Goal: Task Accomplishment & Management: Complete application form

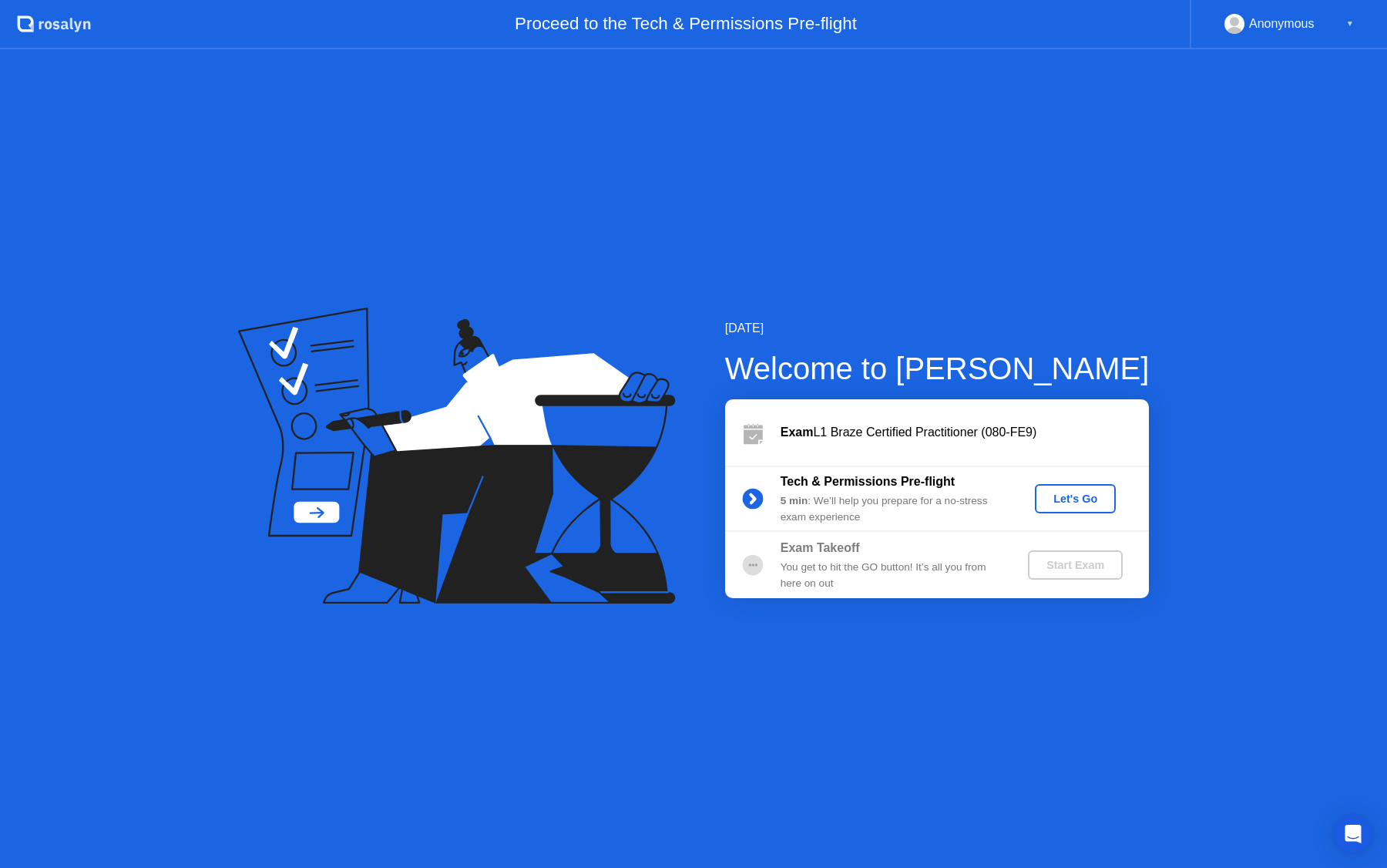
click at [1059, 495] on div "Let's Go" at bounding box center [1075, 498] width 68 height 12
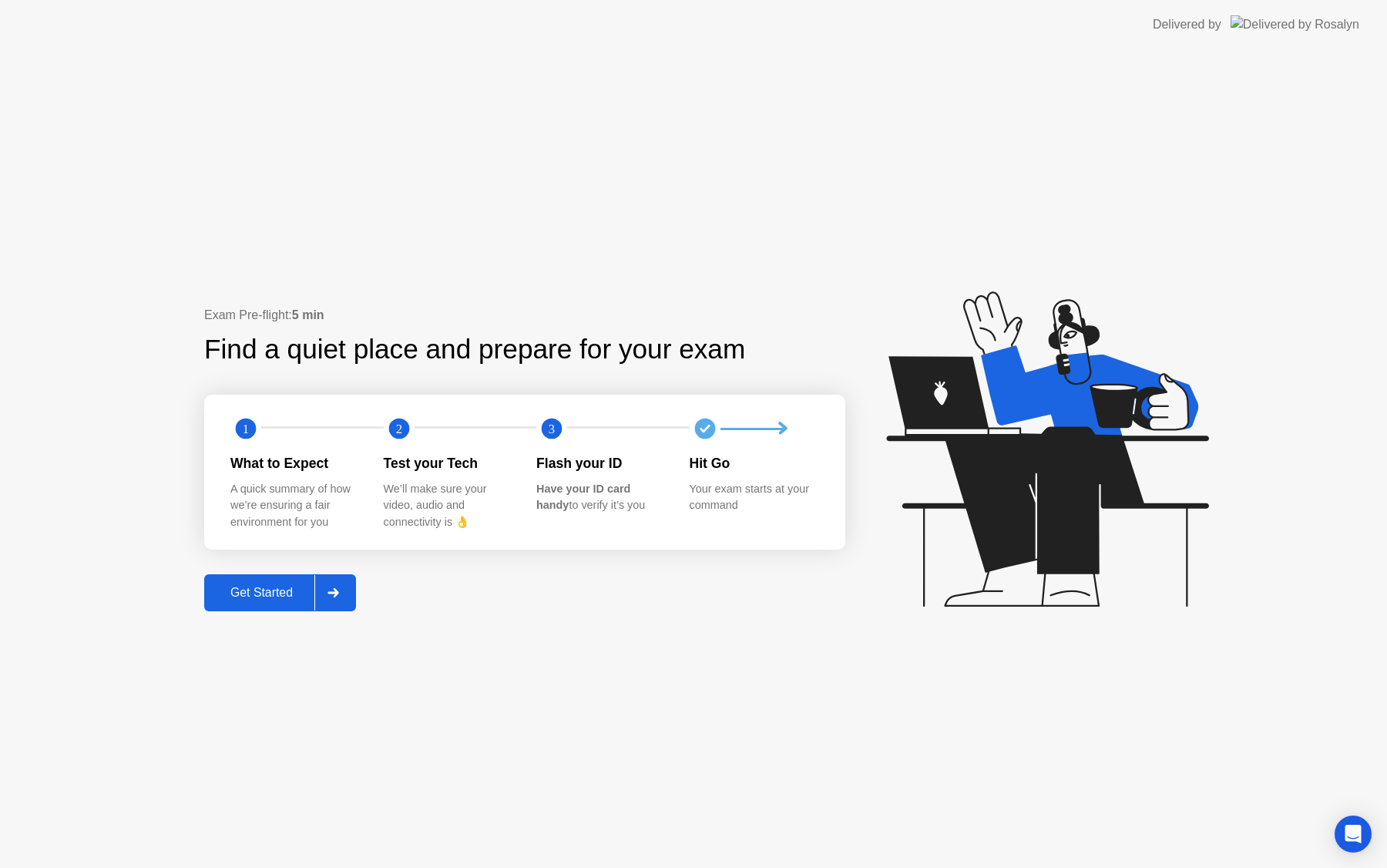
click at [298, 589] on div "Get Started" at bounding box center [261, 592] width 106 height 14
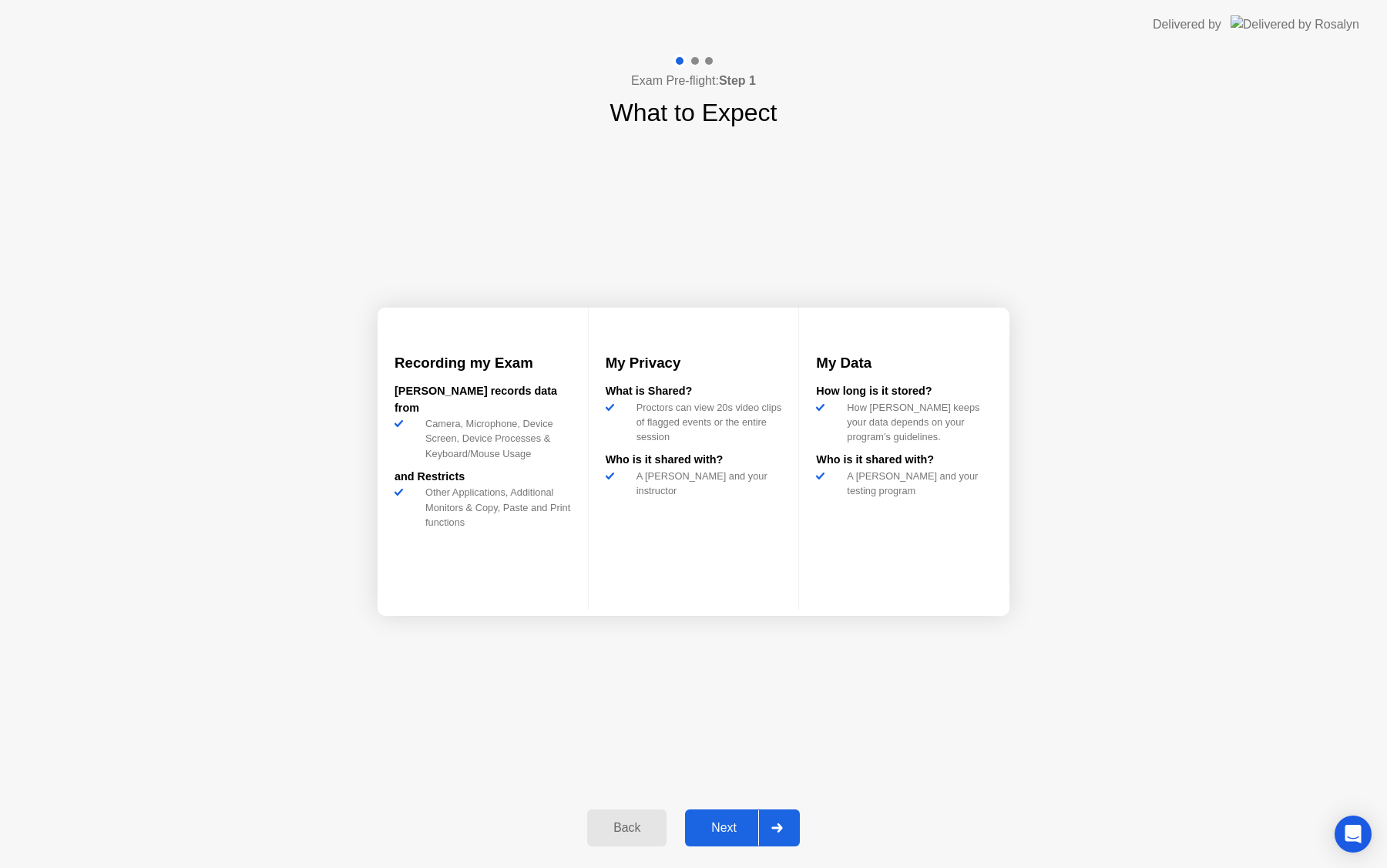
click at [735, 816] on button "Next" at bounding box center [742, 827] width 115 height 37
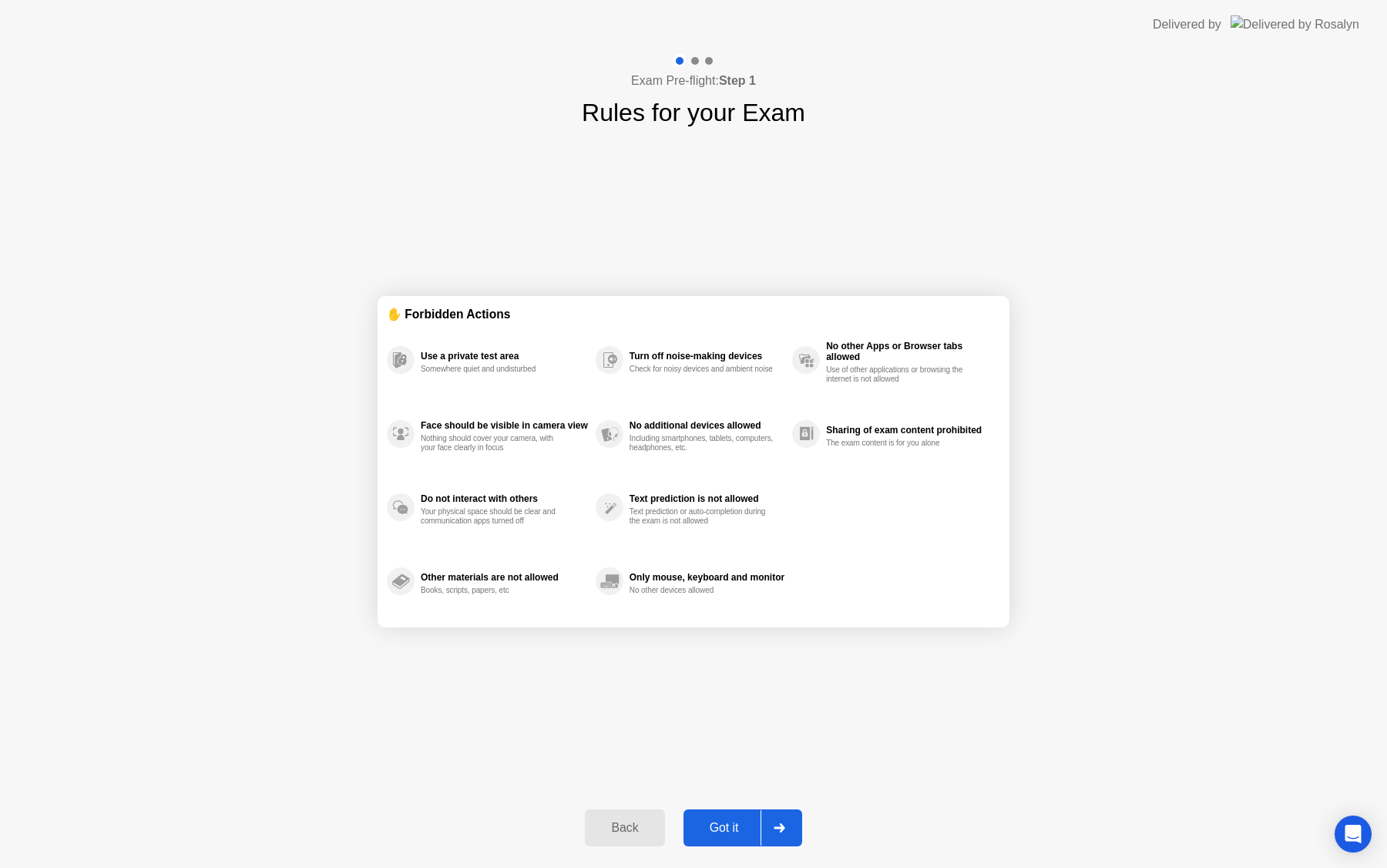
click at [742, 835] on div "Got it" at bounding box center [724, 827] width 72 height 14
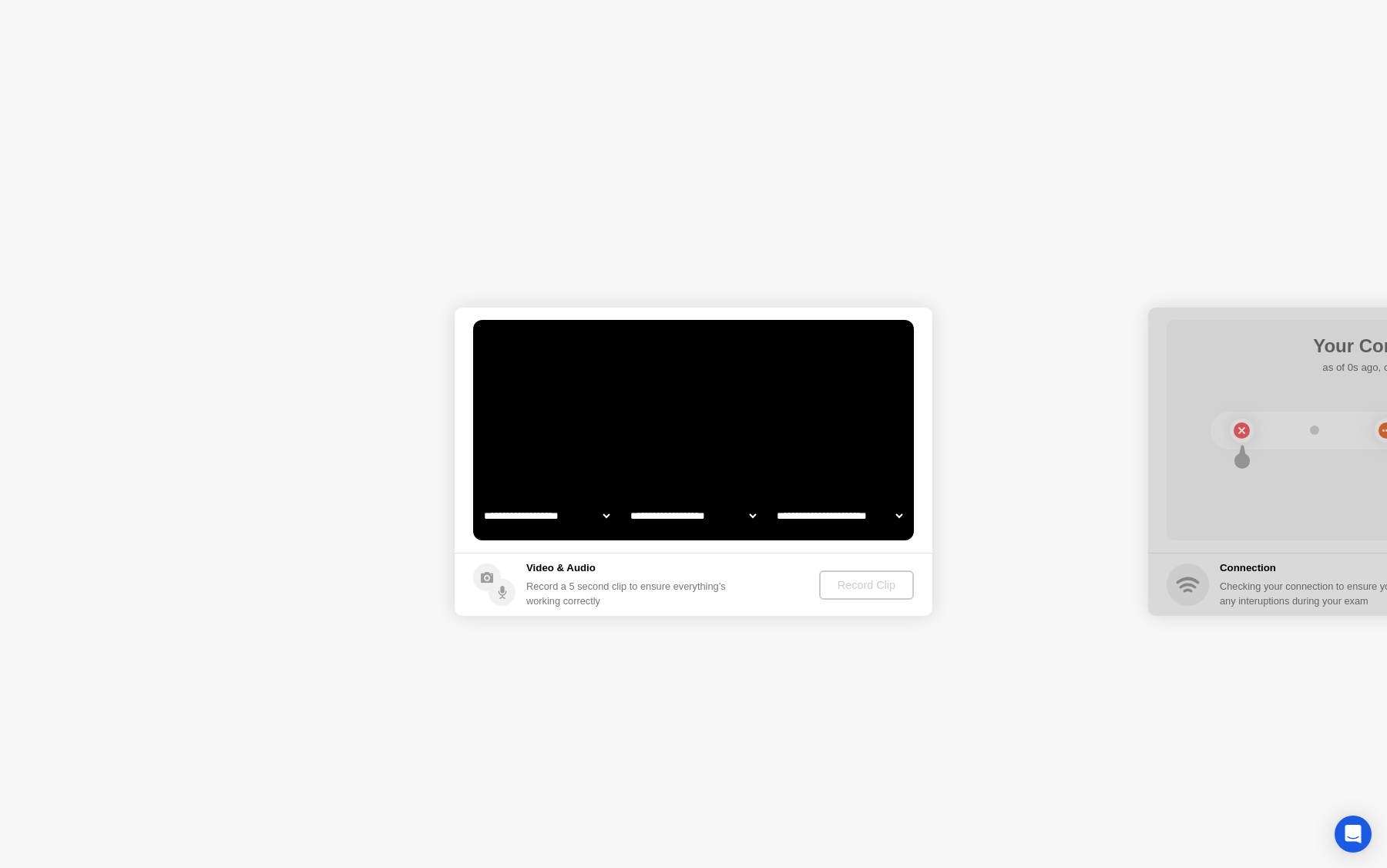
select select "**********"
select select "*******"
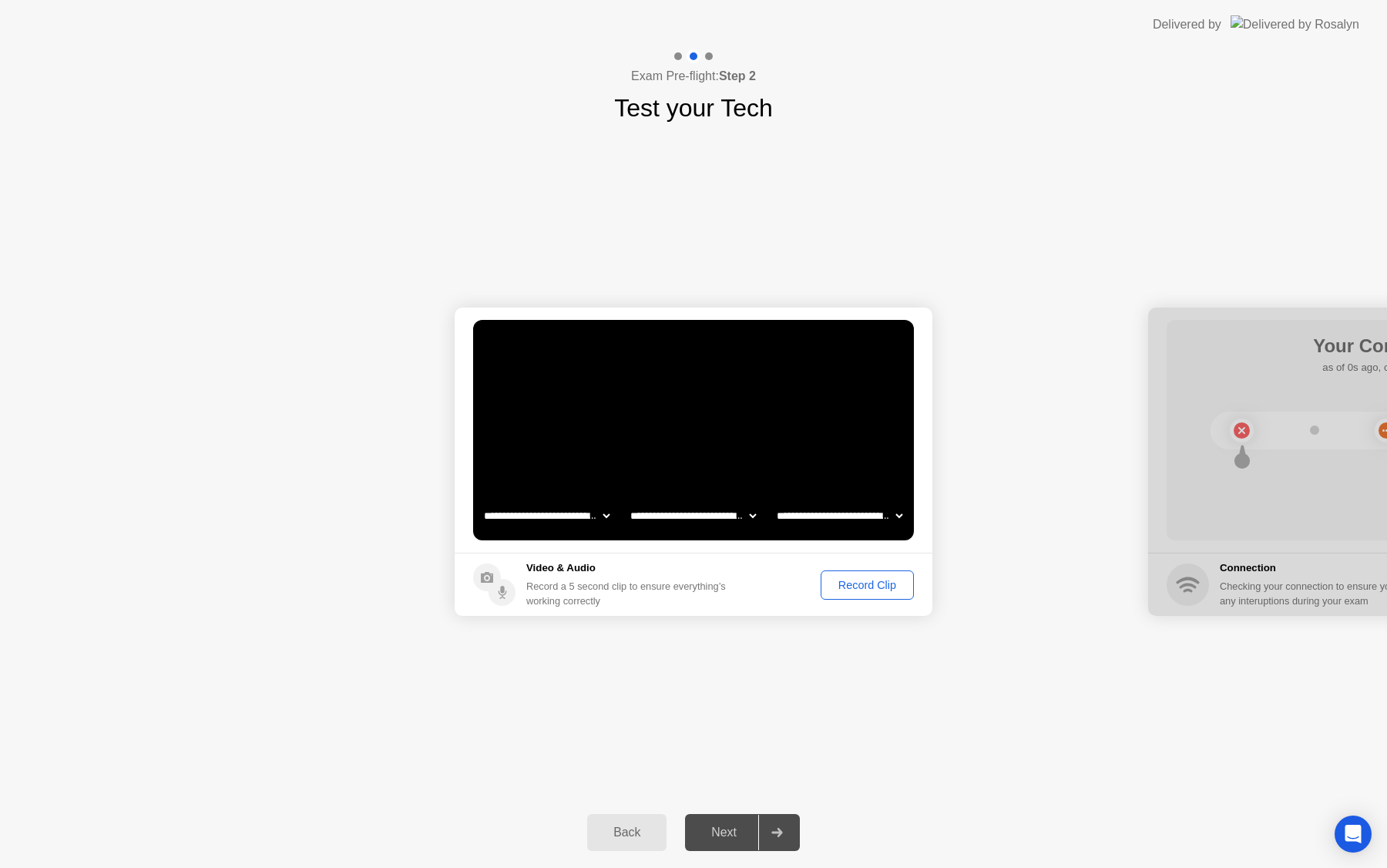
click at [858, 521] on select "**********" at bounding box center [840, 516] width 132 height 31
click at [865, 586] on div "Record Clip" at bounding box center [867, 585] width 83 height 12
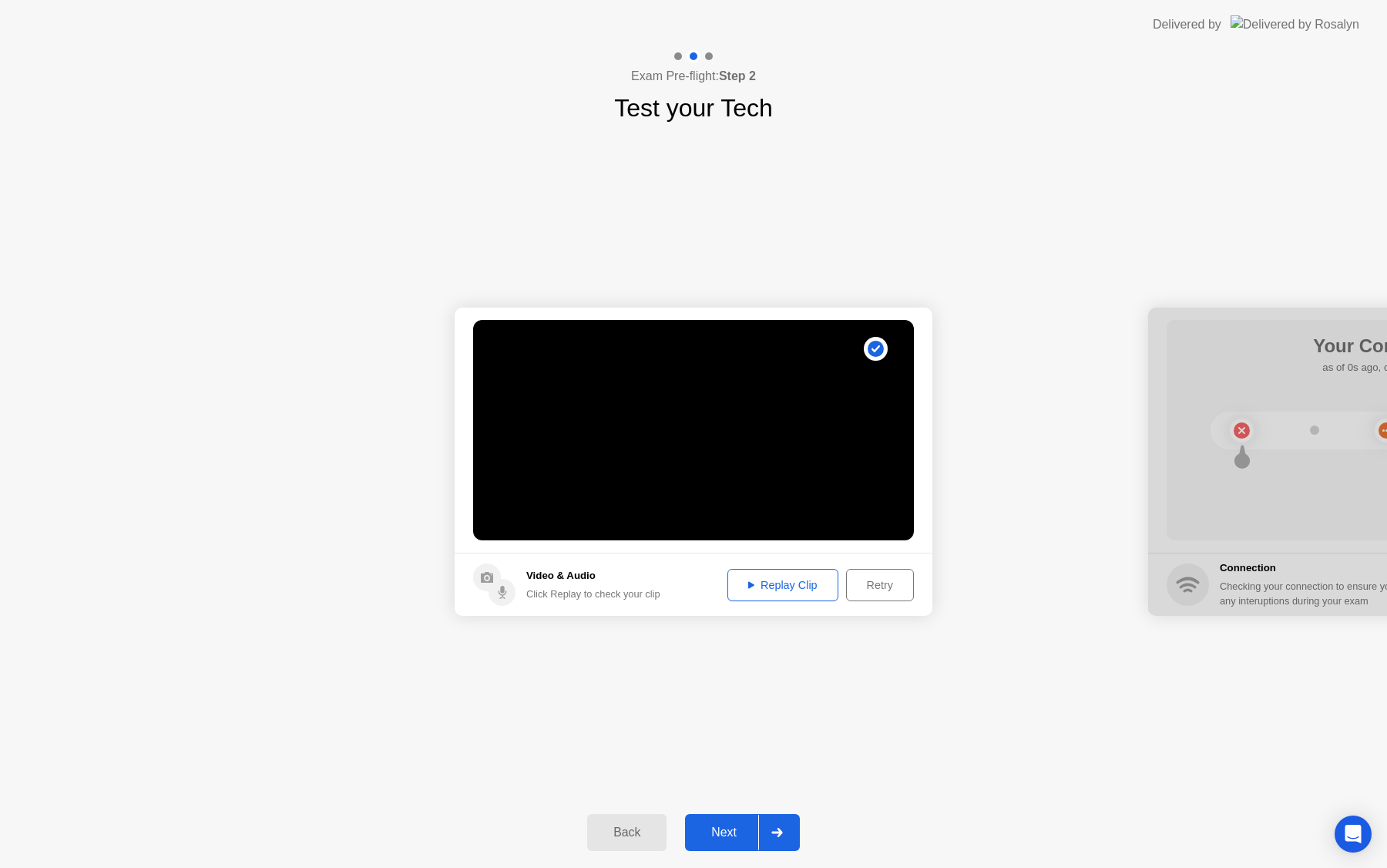
click at [810, 584] on div "Replay Clip" at bounding box center [783, 585] width 100 height 12
click at [810, 637] on div "**********" at bounding box center [694, 462] width 1387 height 671
click at [732, 831] on div "Next" at bounding box center [724, 831] width 68 height 14
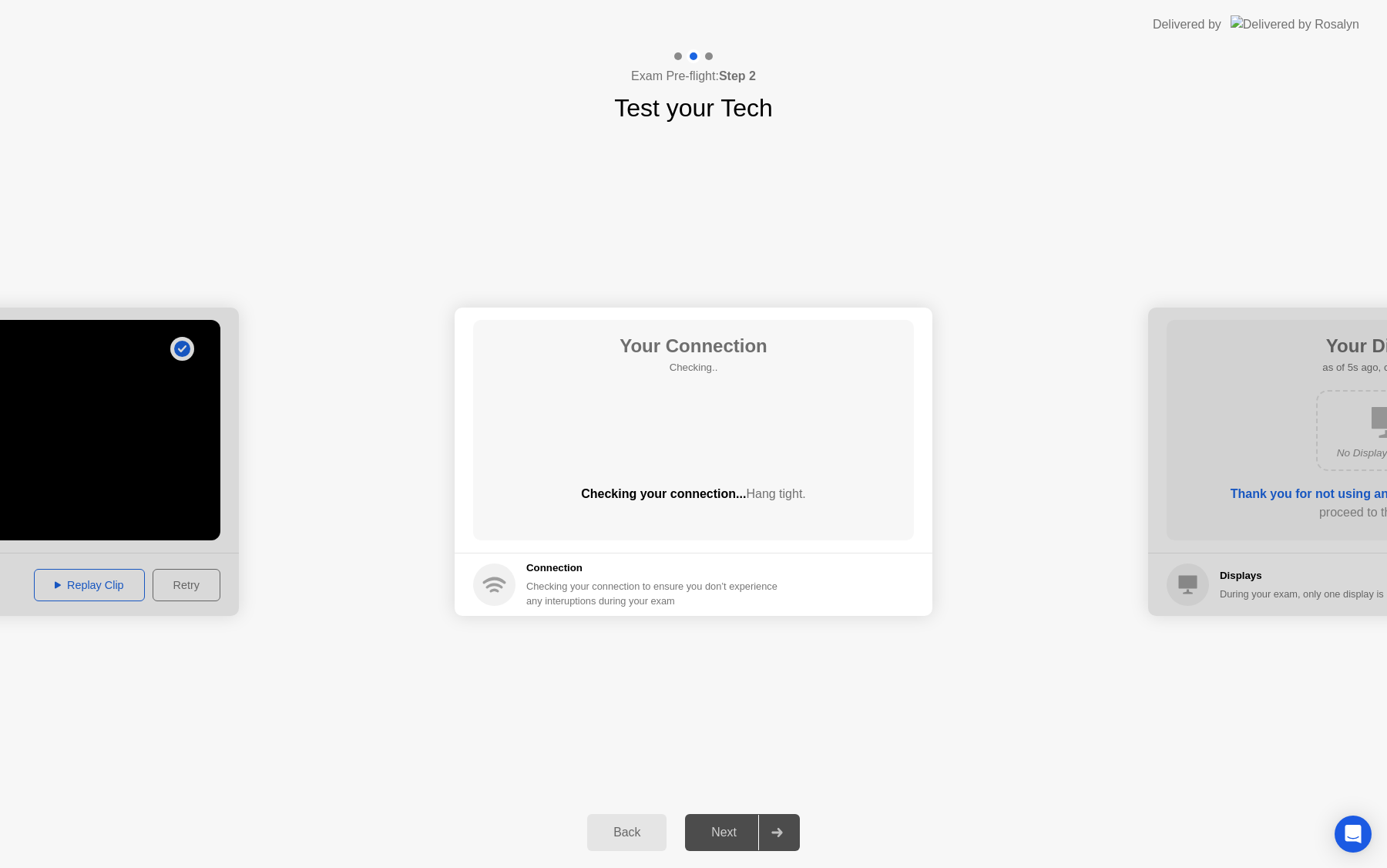
click at [716, 828] on div "Next" at bounding box center [724, 831] width 68 height 14
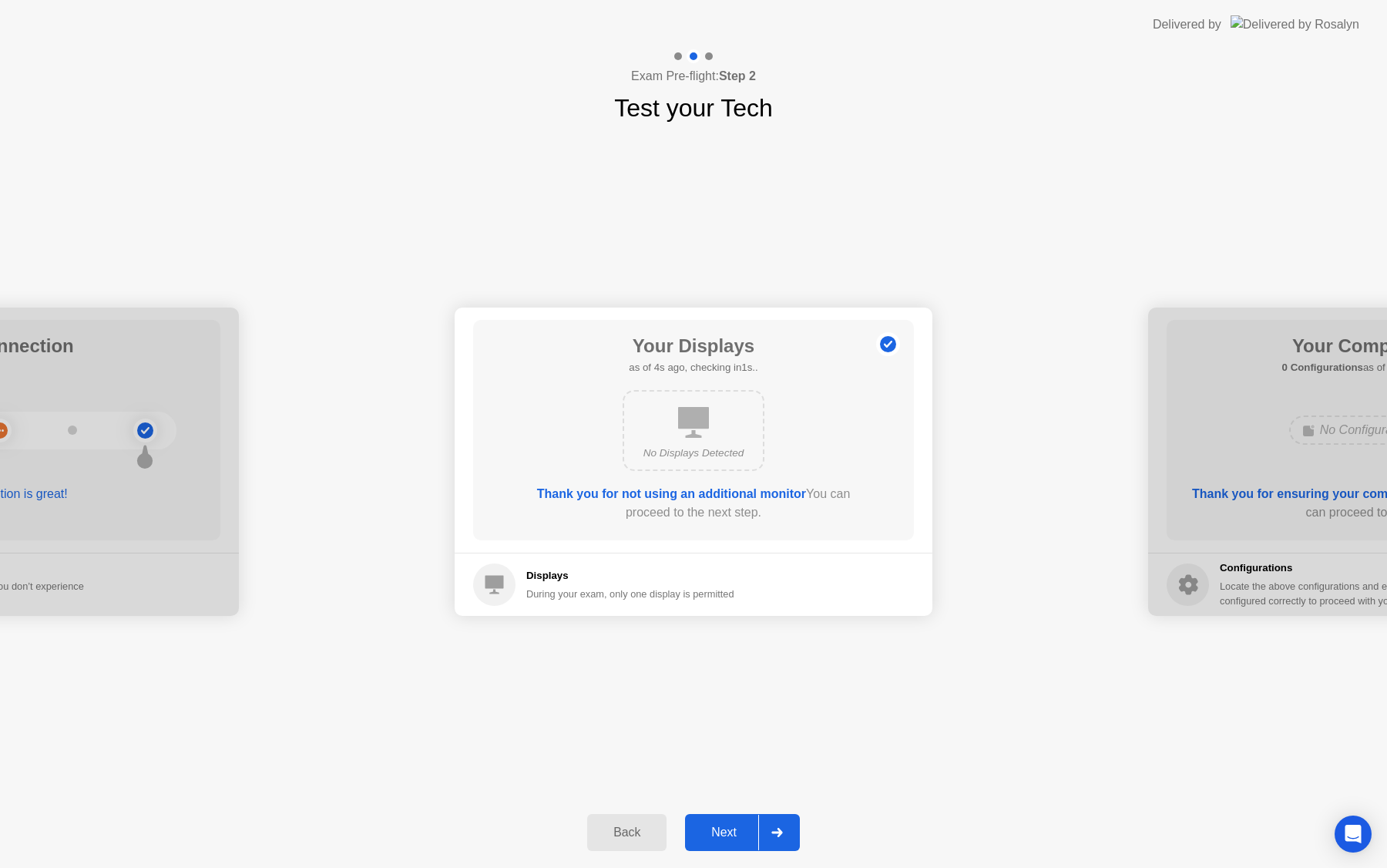
click at [716, 828] on div "Next" at bounding box center [724, 831] width 68 height 14
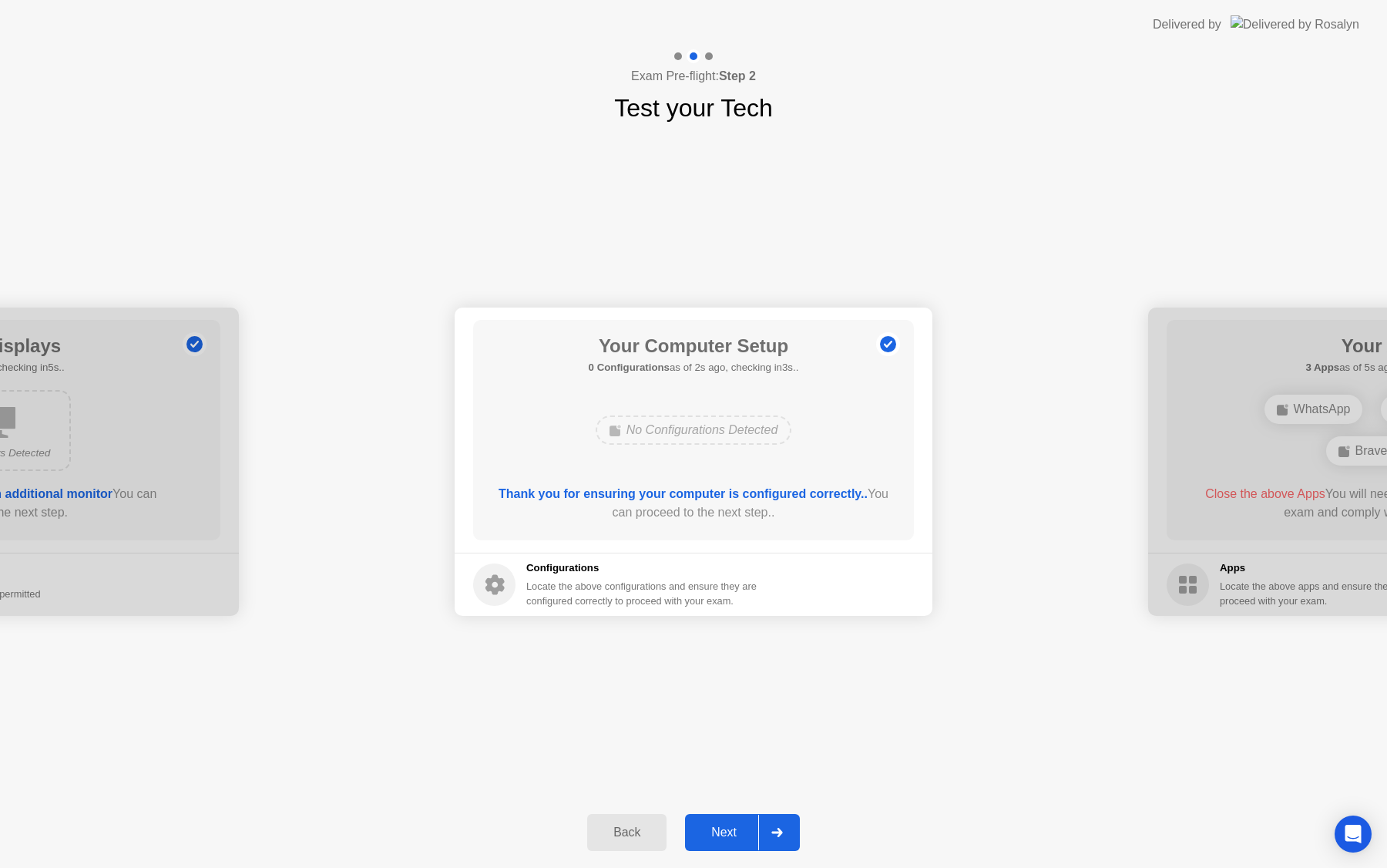
click at [716, 832] on div "Next" at bounding box center [724, 831] width 68 height 14
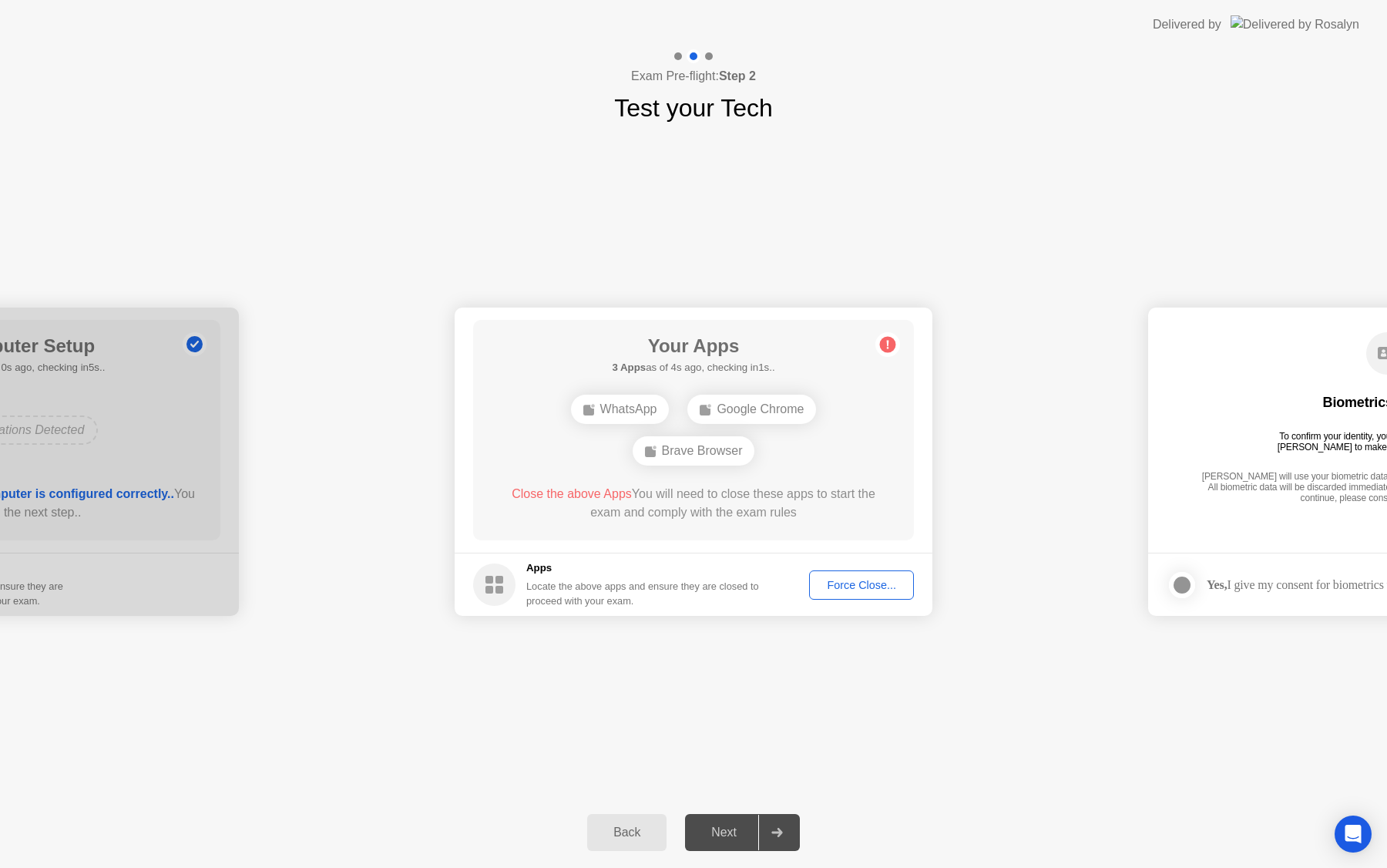
click at [856, 583] on div "Force Close..." at bounding box center [862, 585] width 94 height 12
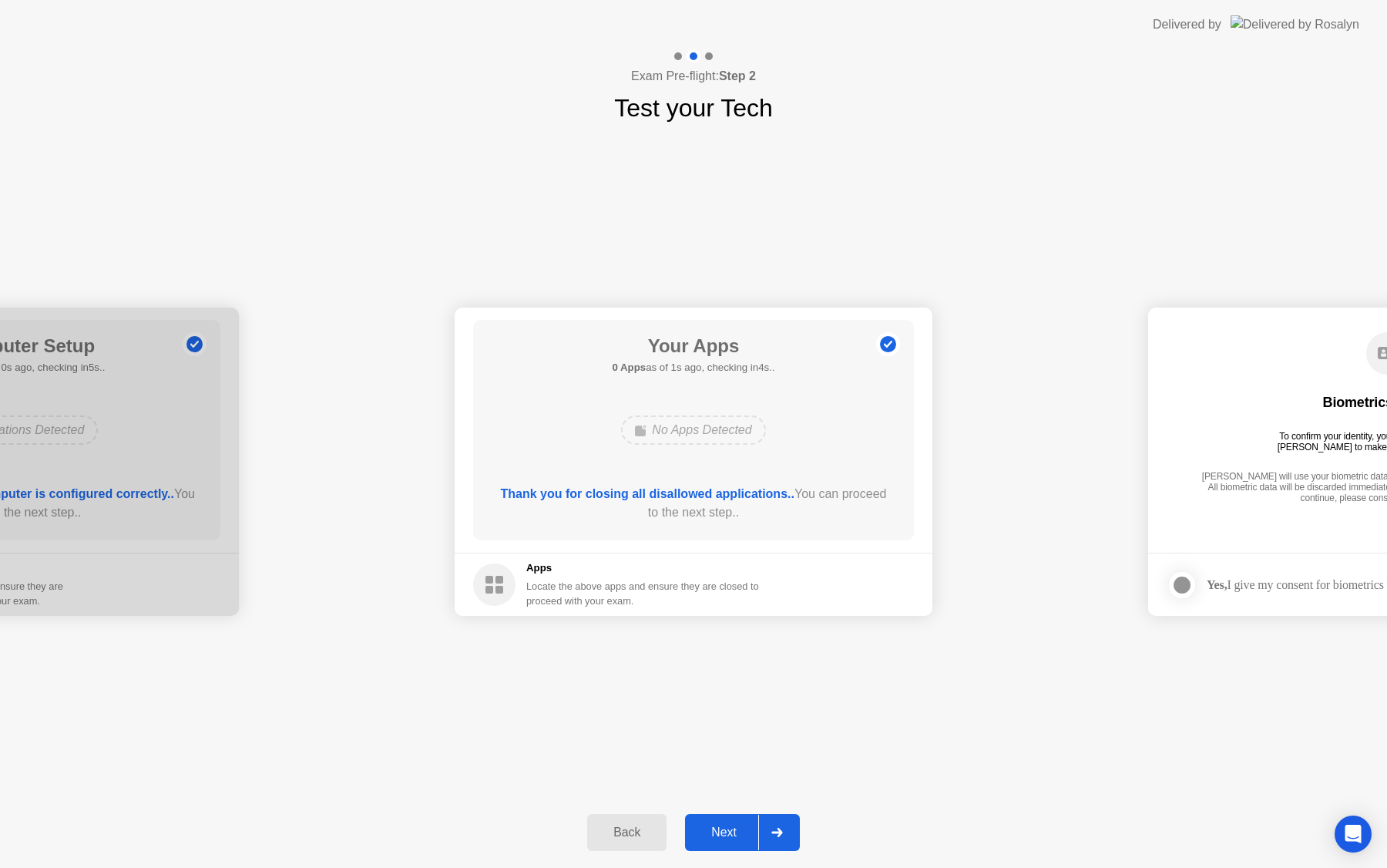
click at [728, 825] on div "Next" at bounding box center [724, 831] width 68 height 14
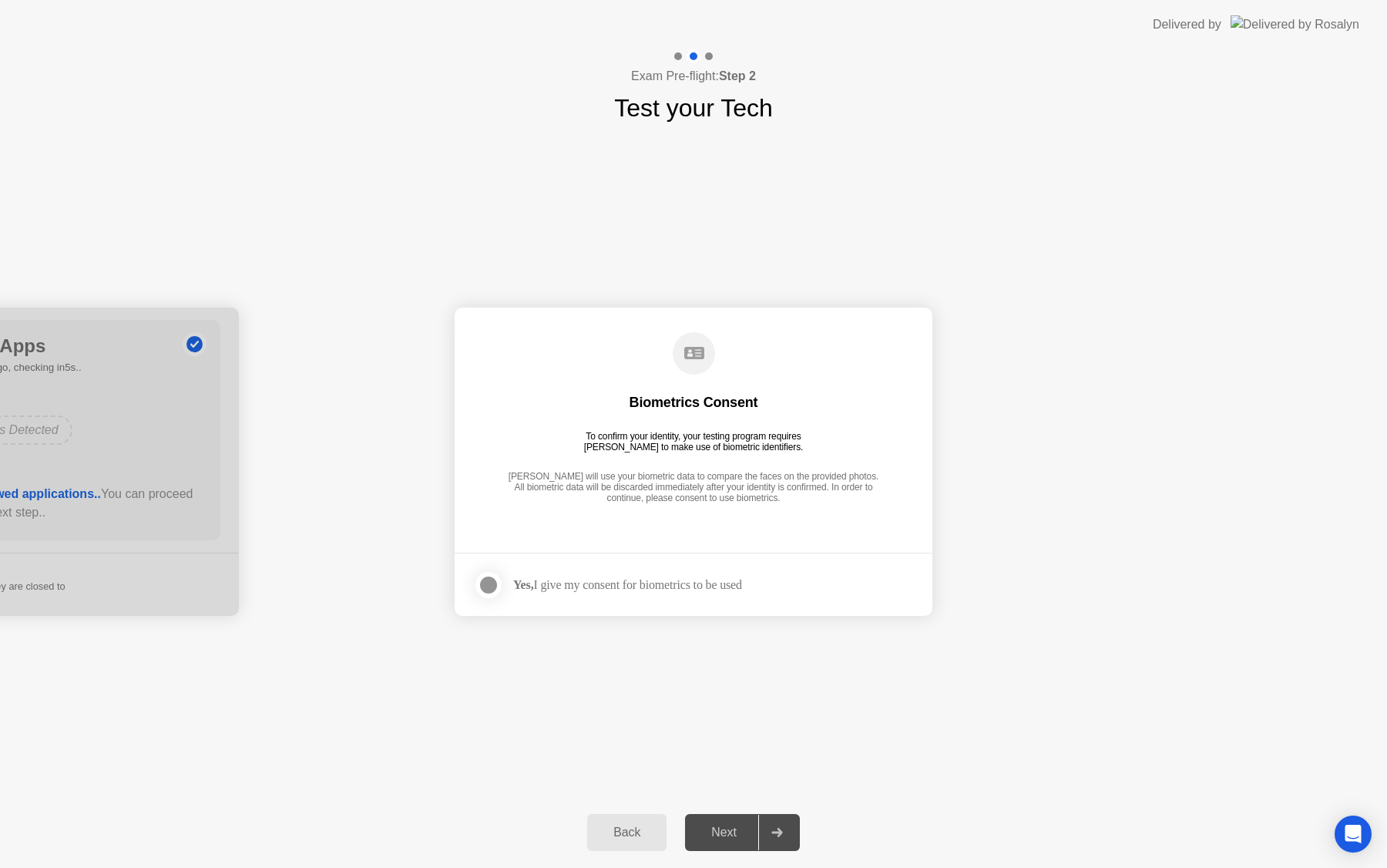
click at [502, 584] on label at bounding box center [493, 585] width 40 height 31
click at [736, 827] on div "Next" at bounding box center [724, 831] width 68 height 14
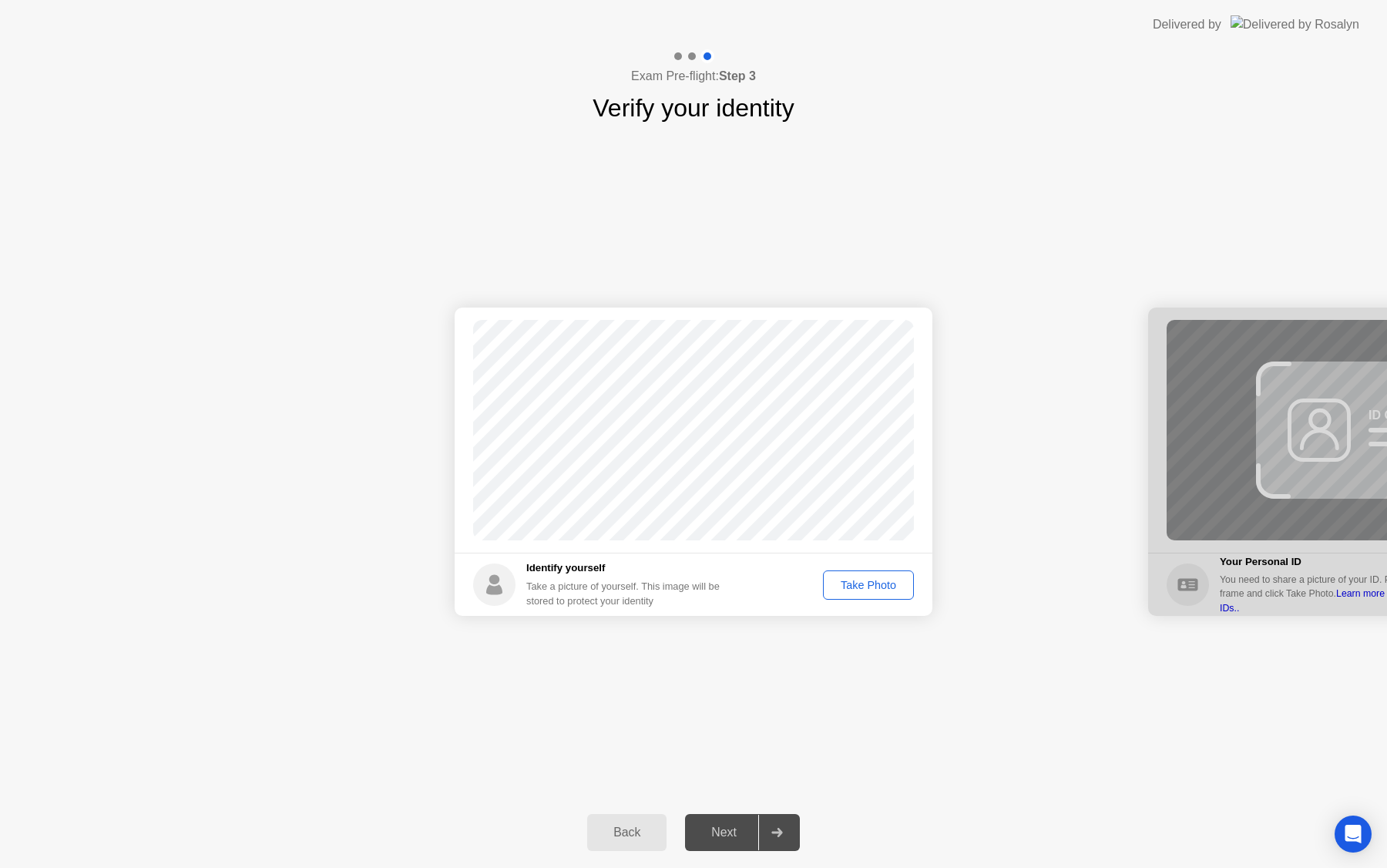
click at [870, 590] on div "Take Photo" at bounding box center [868, 585] width 80 height 12
click at [719, 839] on div "Next" at bounding box center [724, 831] width 68 height 14
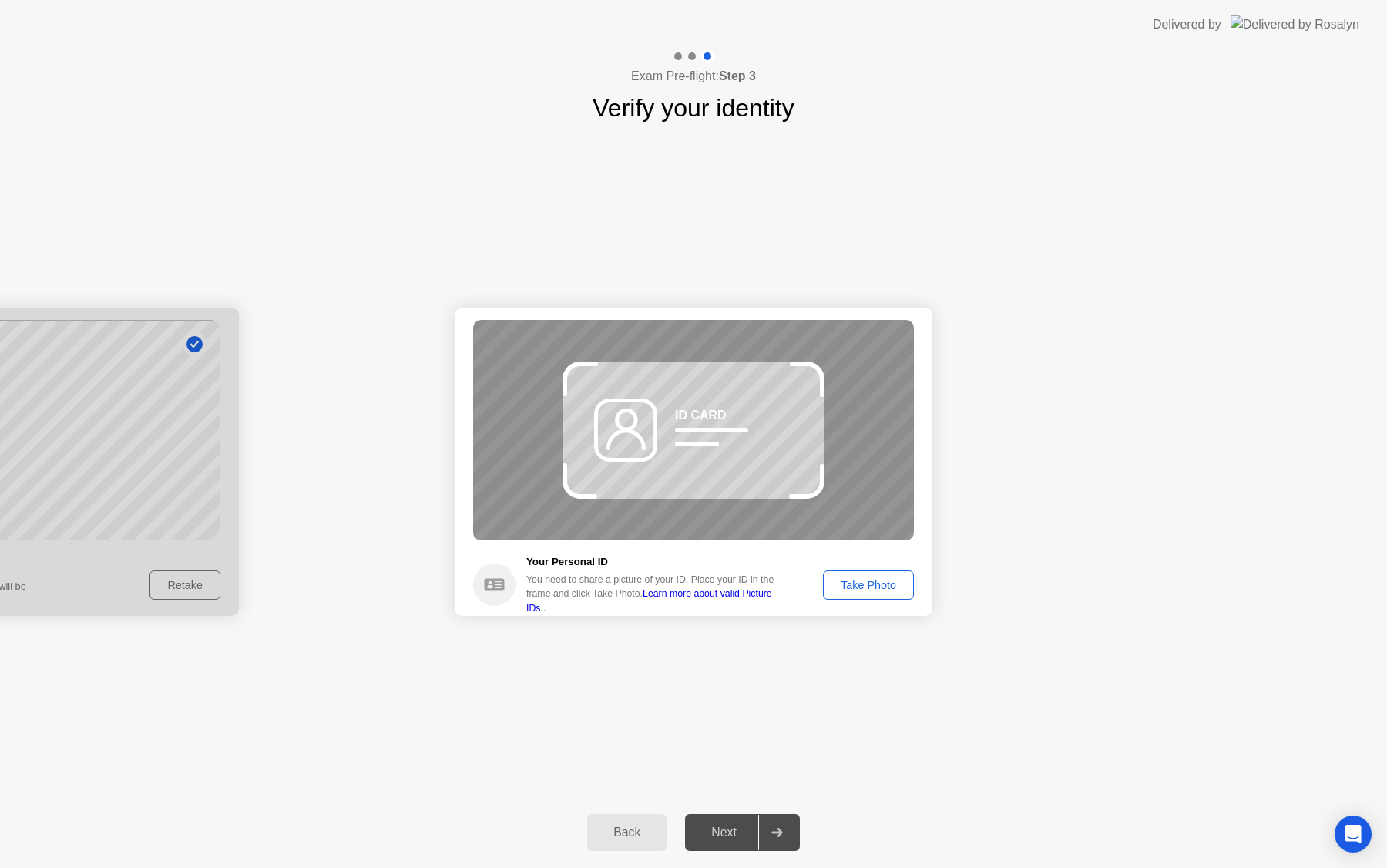
click at [768, 680] on div "Success Photo is correctly taken Identify yourself Take a picture of yourself. …" at bounding box center [694, 462] width 1387 height 671
click at [863, 598] on button "Take Photo" at bounding box center [869, 585] width 91 height 29
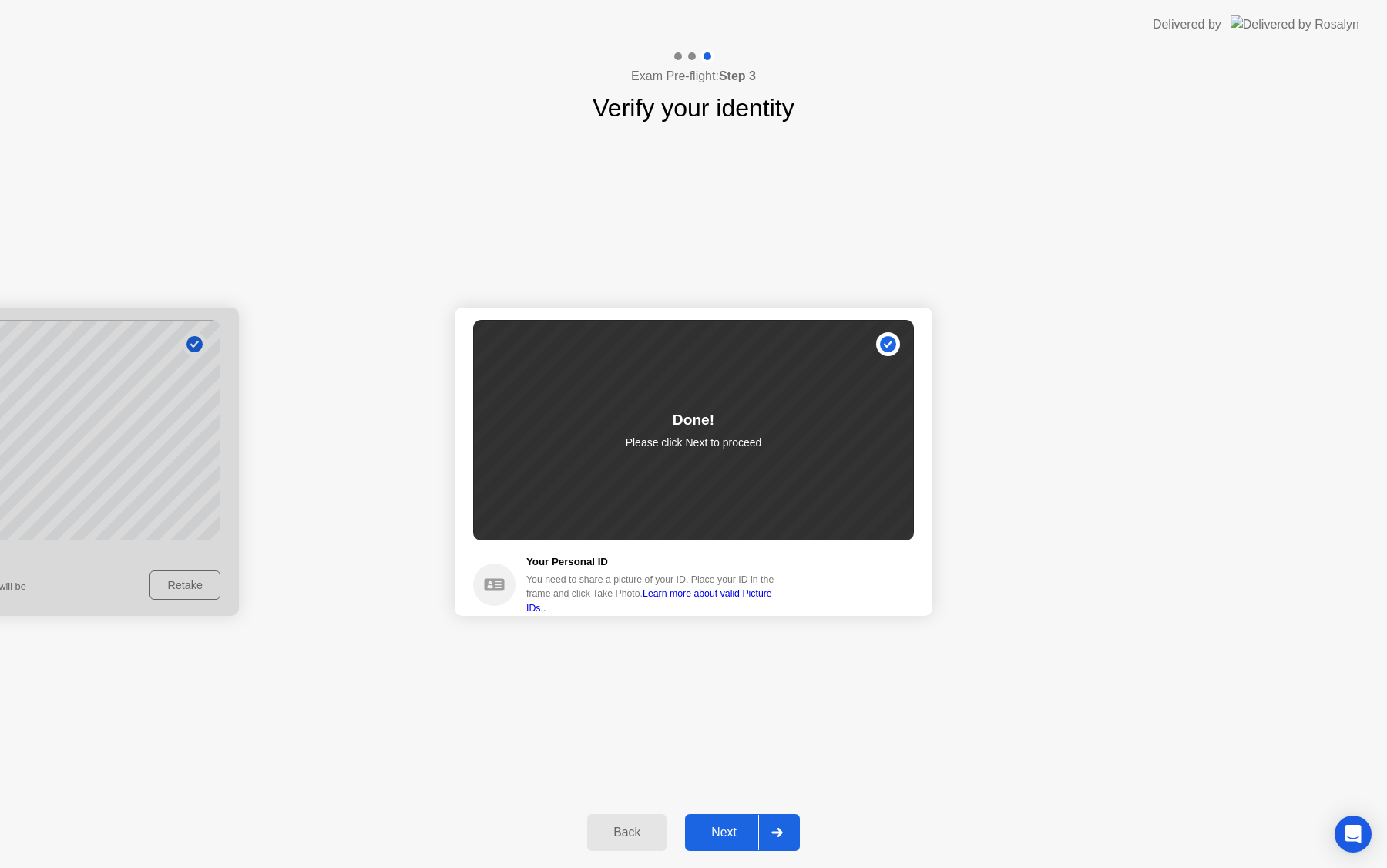
click at [742, 848] on button "Next" at bounding box center [742, 832] width 115 height 37
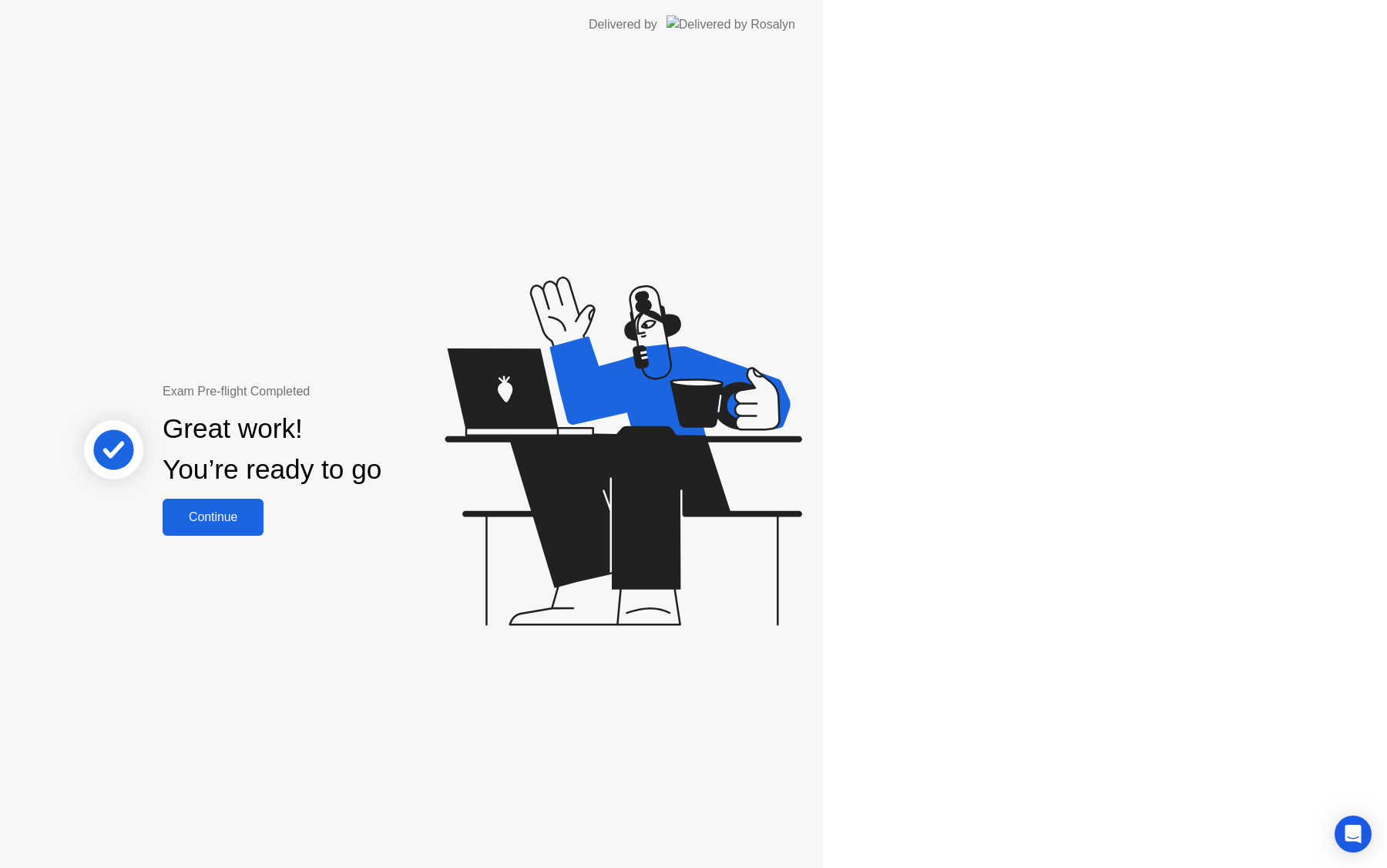
click at [742, 848] on div "Exam Pre-flight Completed Great work! You’re ready to go Continue" at bounding box center [412, 459] width 823 height 818
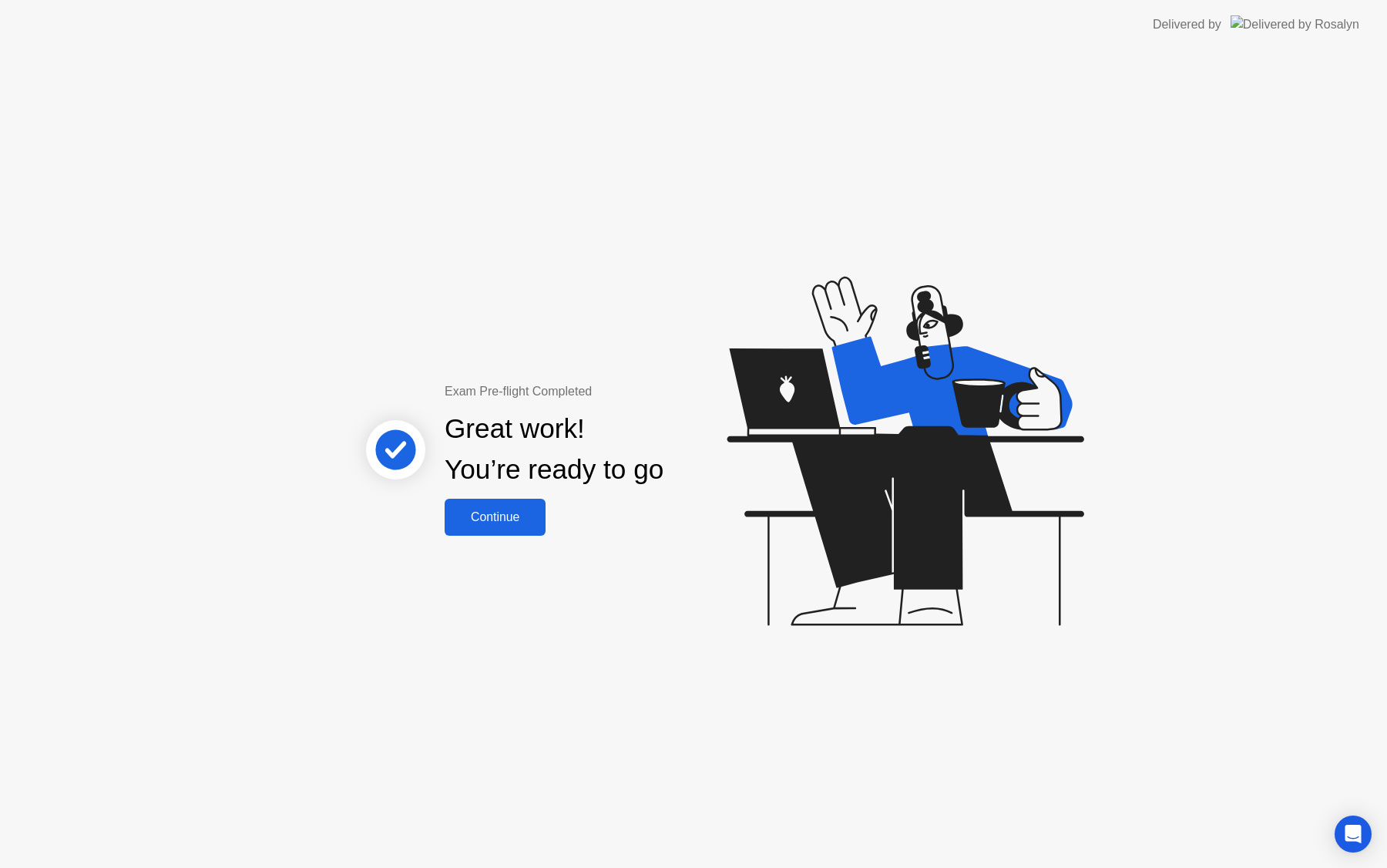
click at [527, 512] on div "Continue" at bounding box center [495, 516] width 92 height 14
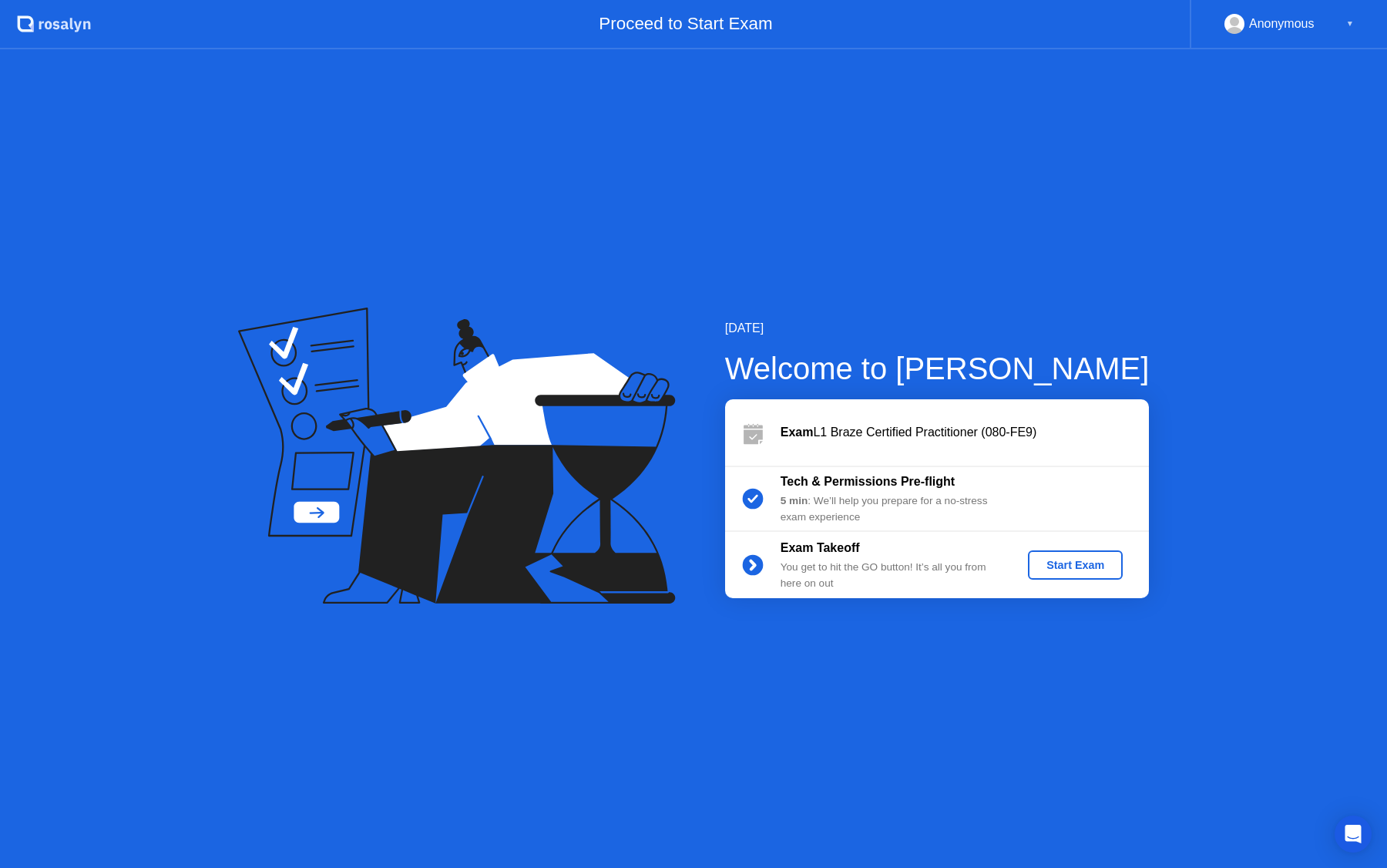
click at [1105, 562] on div "Start Exam" at bounding box center [1076, 564] width 83 height 12
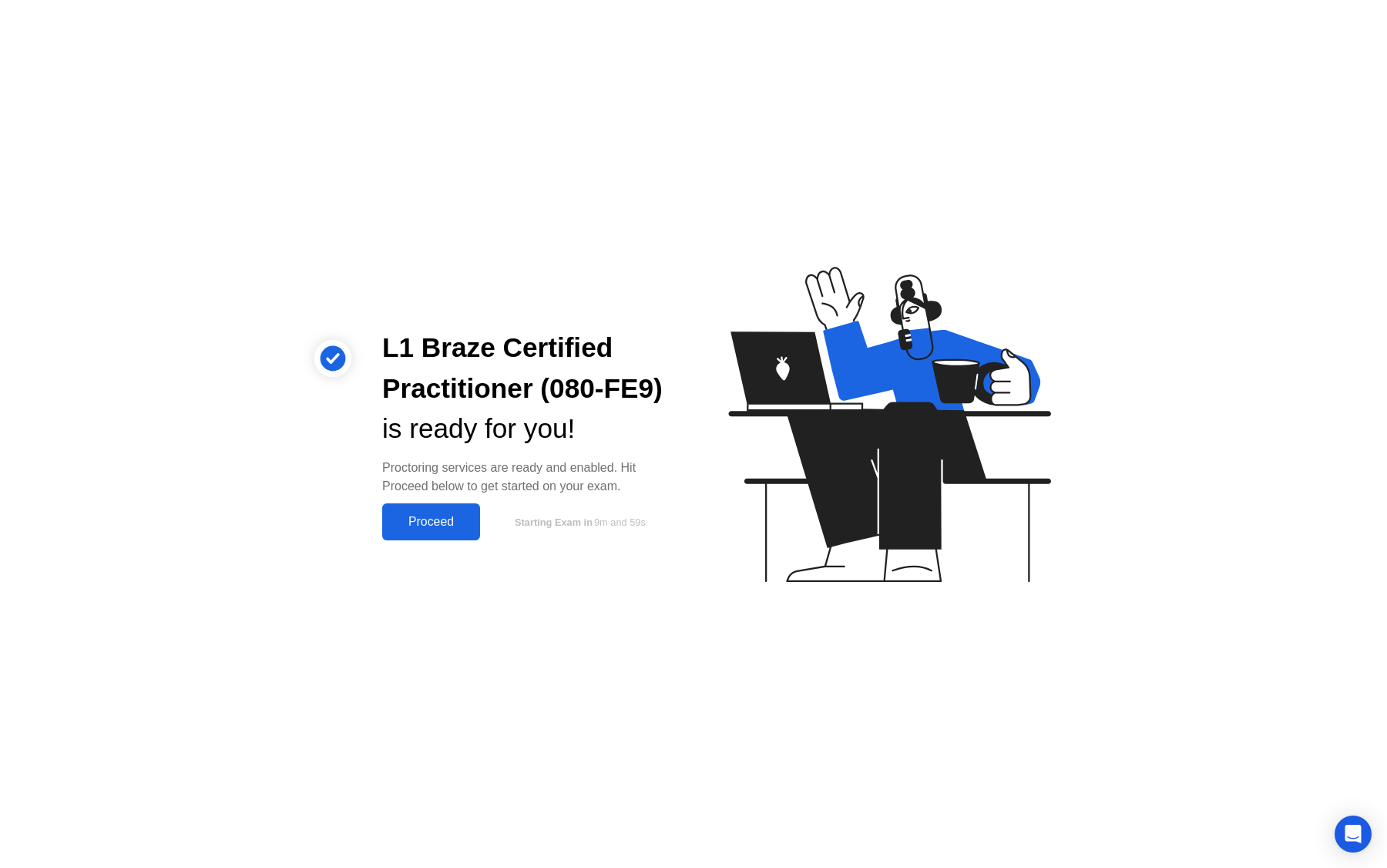
click at [641, 615] on div "L1 Braze Certified Practitioner (080-FE9) is ready for you! Proctoring services…" at bounding box center [694, 434] width 1387 height 868
click at [446, 521] on div "Proceed" at bounding box center [430, 521] width 89 height 14
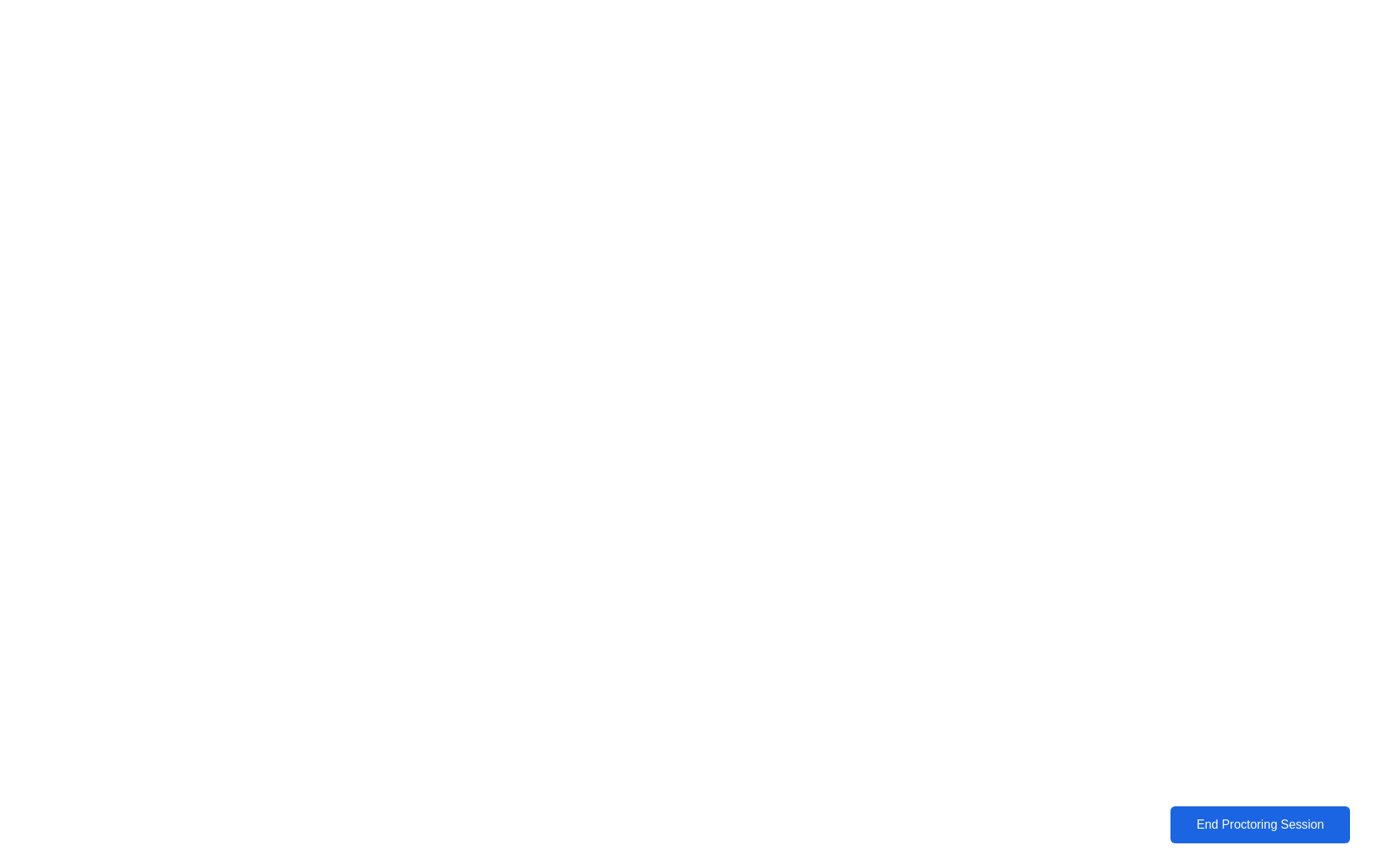
click at [1203, 827] on div "End Proctoring Session" at bounding box center [1260, 824] width 171 height 14
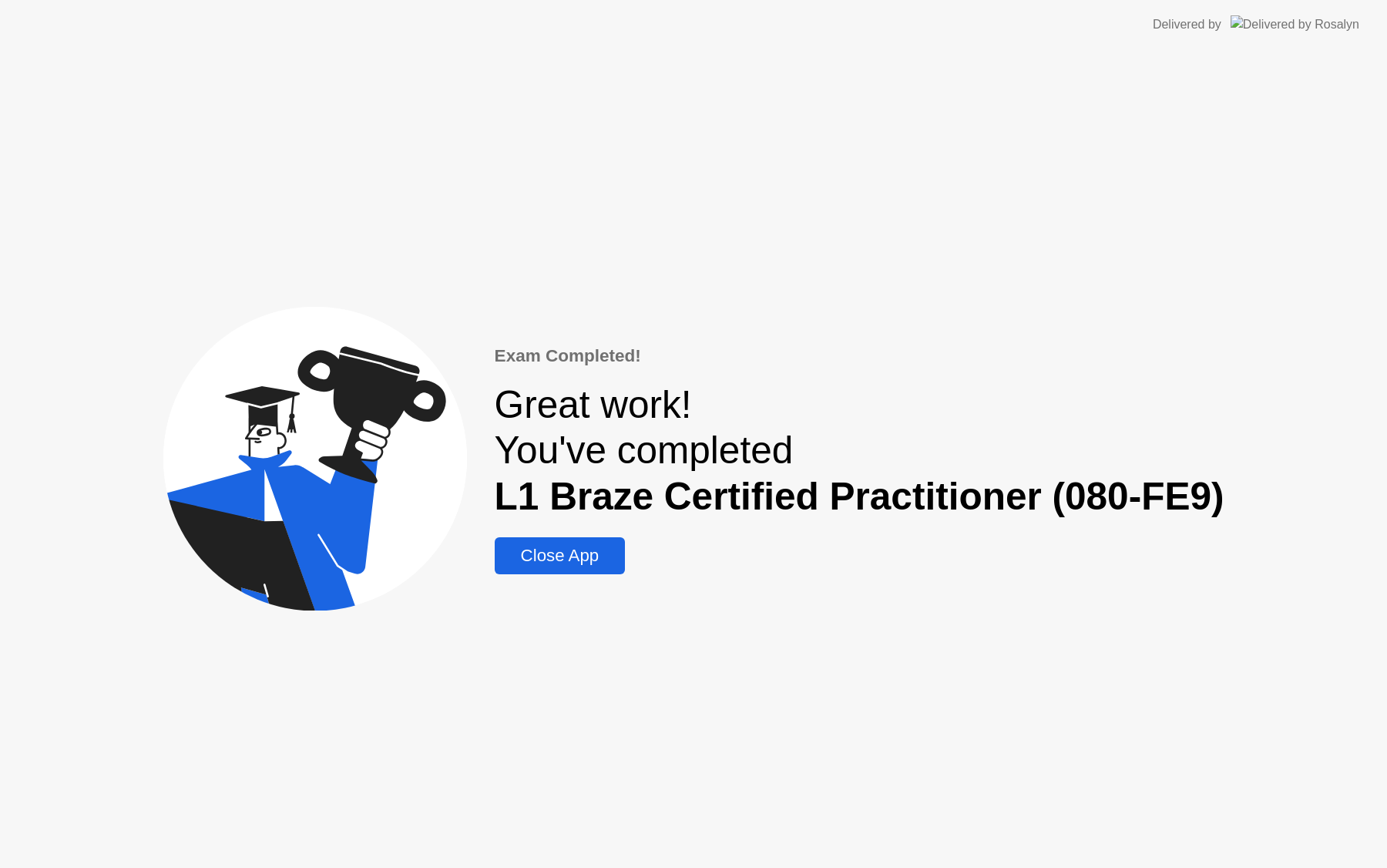
click at [537, 557] on div "Close App" at bounding box center [560, 555] width 122 height 20
